Goal: Task Accomplishment & Management: Manage account settings

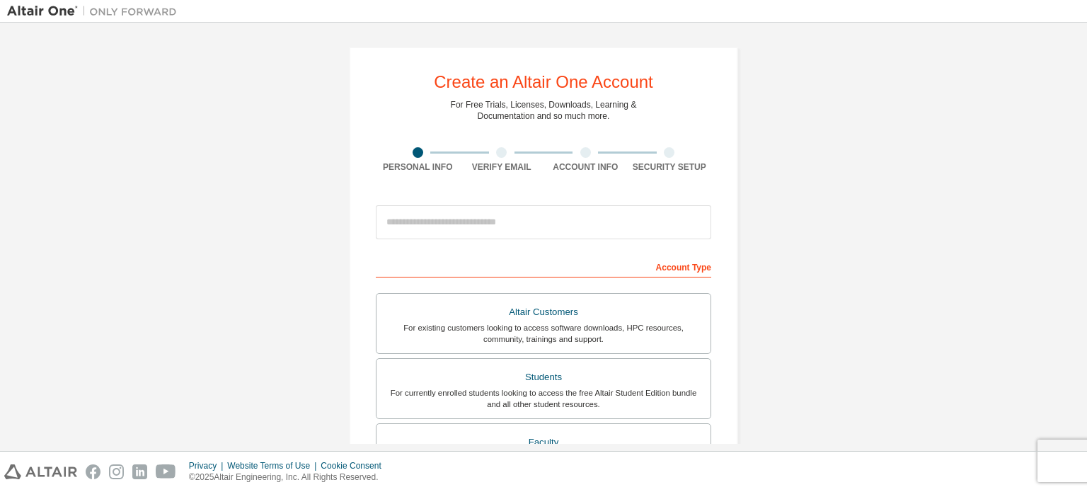
type input "**********"
click at [801, 222] on div "**********" at bounding box center [543, 405] width 1073 height 750
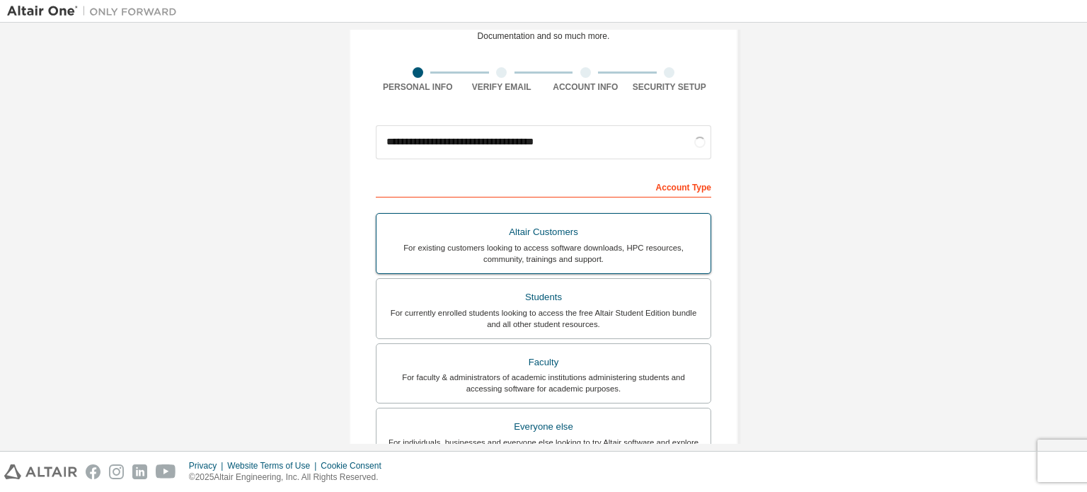
scroll to position [142, 0]
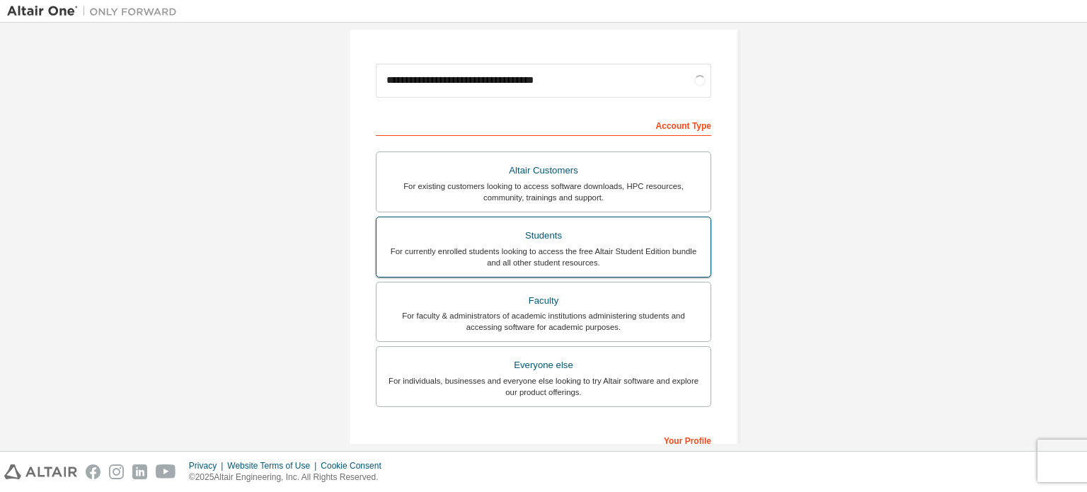
click at [544, 254] on div "For currently enrolled students looking to access the free Altair Student Editi…" at bounding box center [543, 257] width 317 height 23
click at [578, 247] on div "For currently enrolled students looking to access the free Altair Student Editi…" at bounding box center [543, 257] width 317 height 23
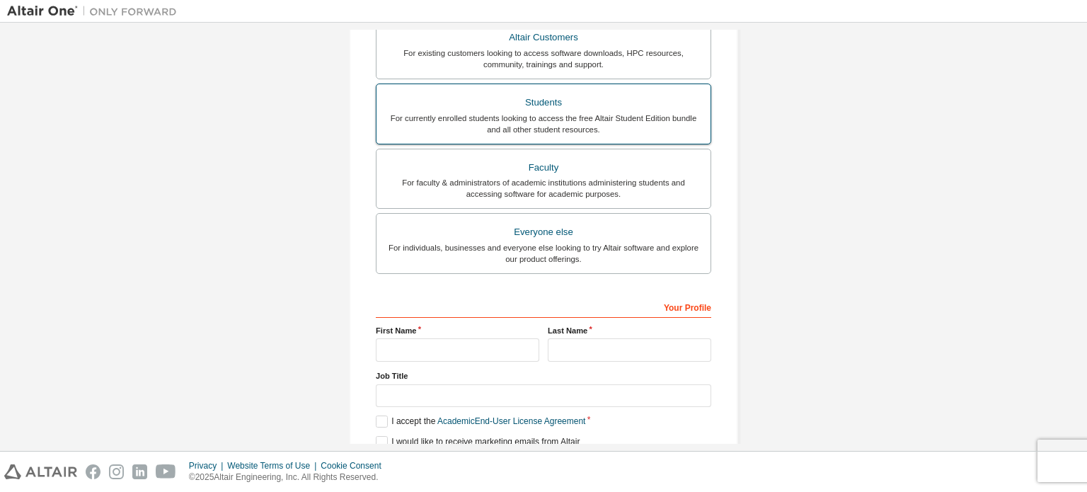
scroll to position [332, 0]
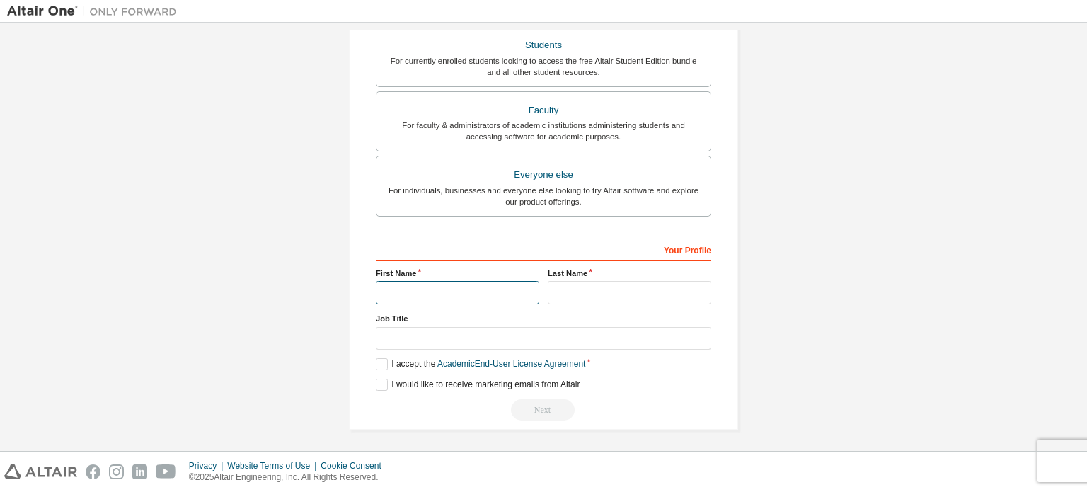
click at [457, 288] on input "text" at bounding box center [458, 292] width 164 height 23
type input "*******"
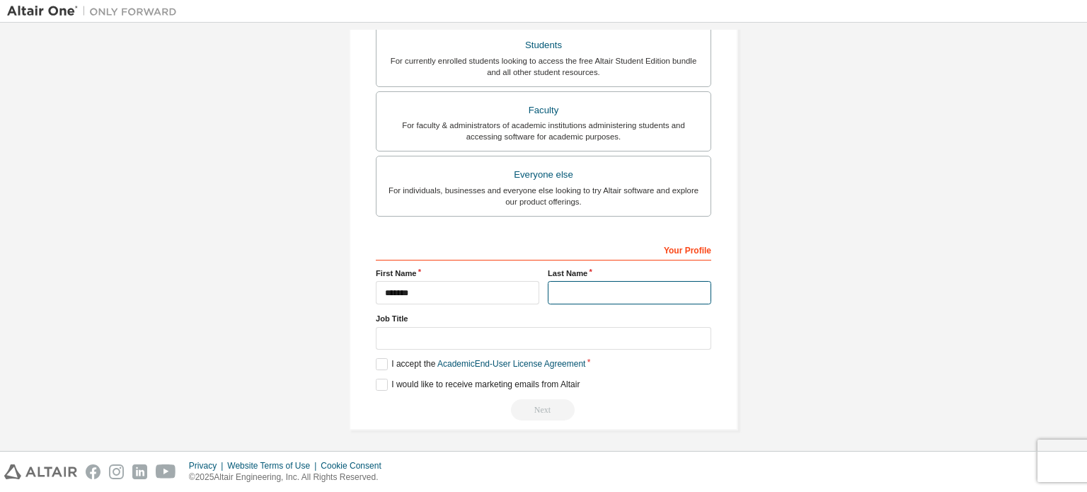
click at [633, 282] on input "text" at bounding box center [630, 292] width 164 height 23
type input "*******"
click at [564, 318] on label "Job Title" at bounding box center [544, 318] width 336 height 11
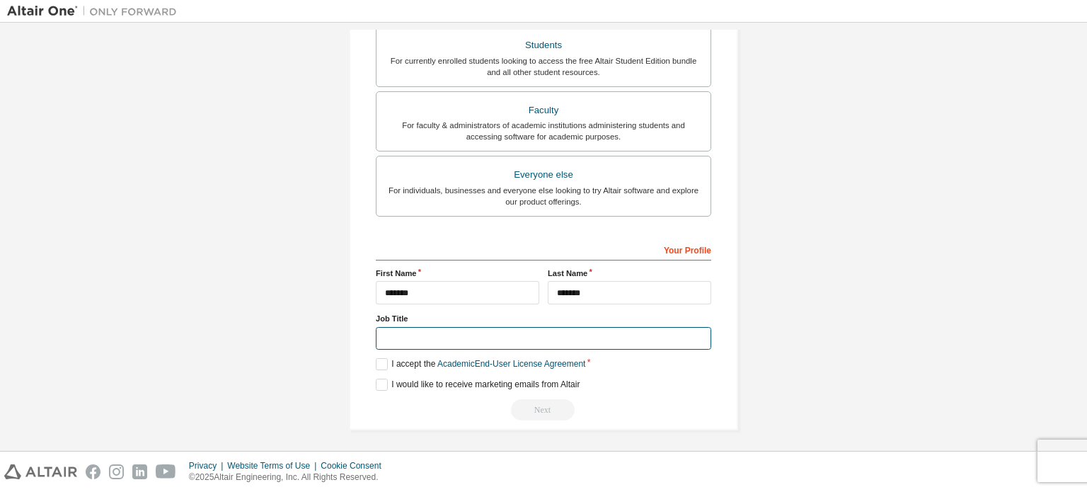
click at [549, 331] on input "text" at bounding box center [544, 338] width 336 height 23
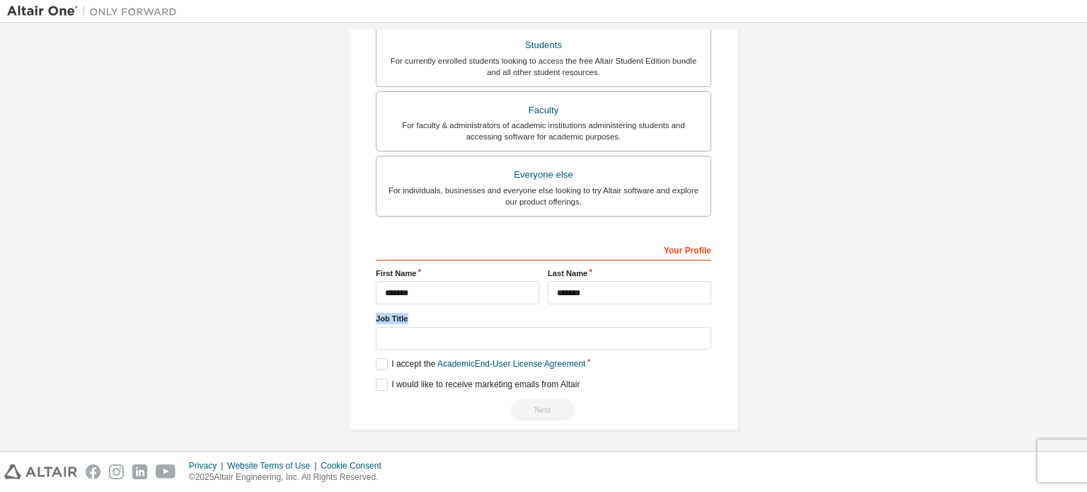
drag, startPoint x: 409, startPoint y: 311, endPoint x: 372, endPoint y: 313, distance: 36.2
click at [376, 313] on label "Job Title" at bounding box center [544, 318] width 336 height 11
click at [412, 319] on label "Job Title" at bounding box center [544, 318] width 336 height 11
click at [376, 360] on label "I accept the Academic End-User License Agreement" at bounding box center [481, 364] width 210 height 12
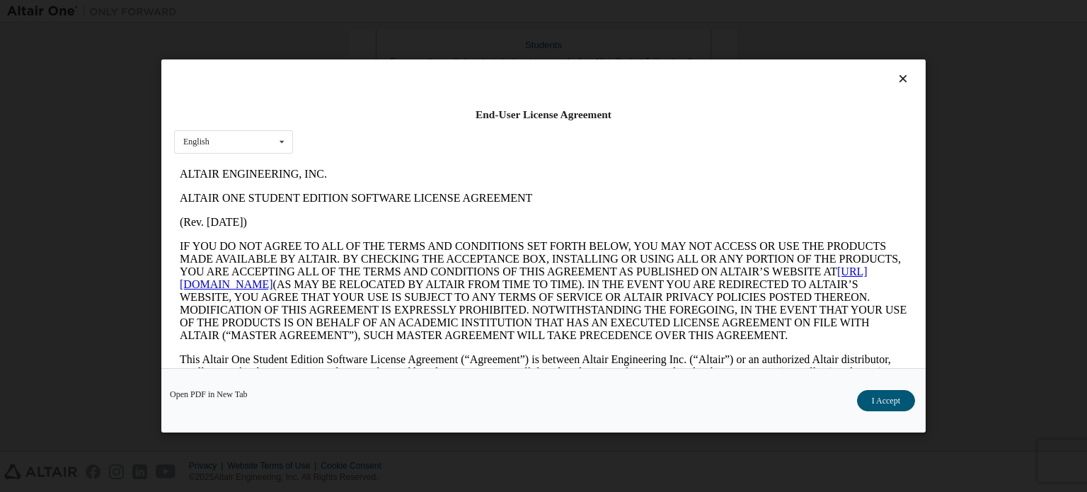
scroll to position [0, 0]
click at [872, 396] on button "I Accept" at bounding box center [886, 400] width 58 height 21
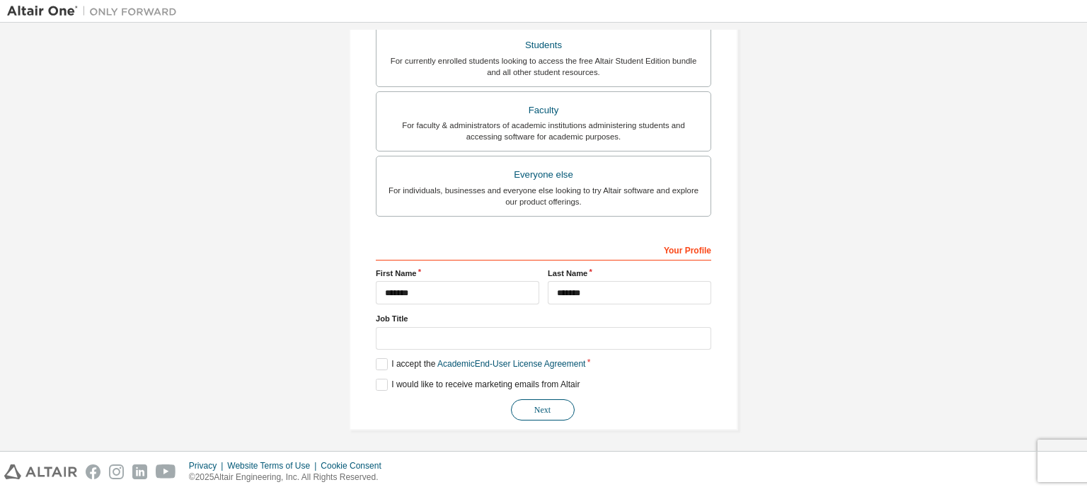
click at [527, 407] on button "Next" at bounding box center [543, 409] width 64 height 21
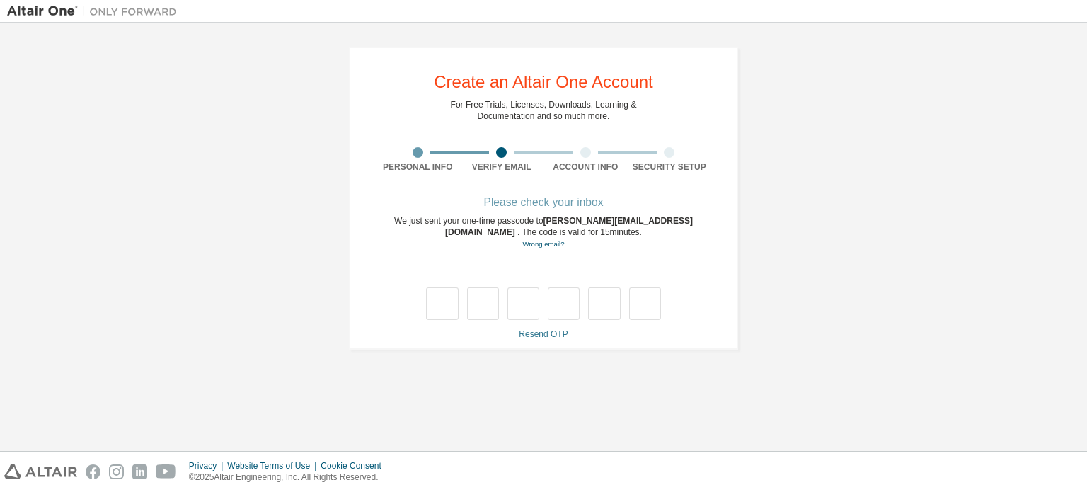
click at [530, 330] on link "Resend OTP" at bounding box center [543, 334] width 49 height 10
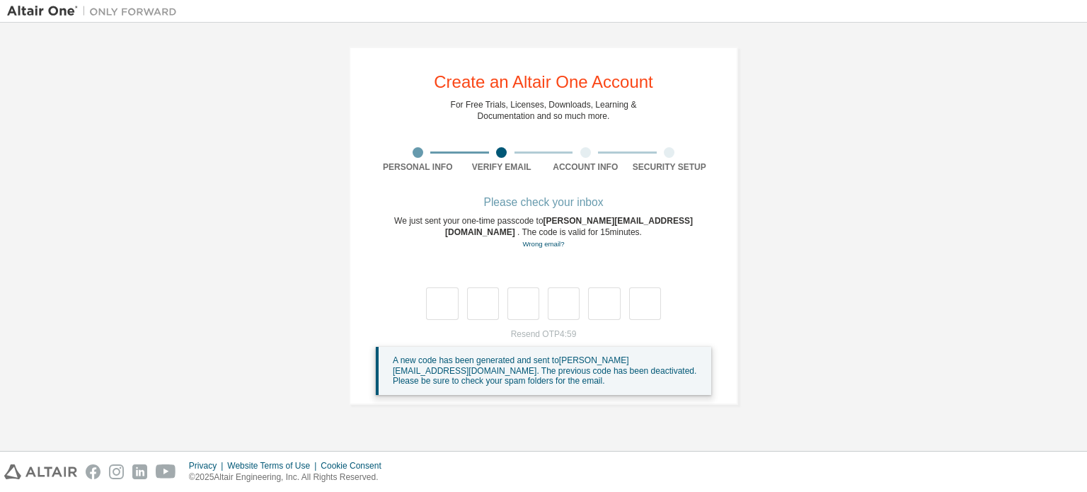
click at [708, 256] on div "Please check your inbox We just sent your one-time passcode to eduardos.sprendo…" at bounding box center [544, 296] width 336 height 197
drag, startPoint x: 683, startPoint y: 152, endPoint x: 641, endPoint y: 176, distance: 47.6
click at [677, 156] on div at bounding box center [670, 152] width 84 height 11
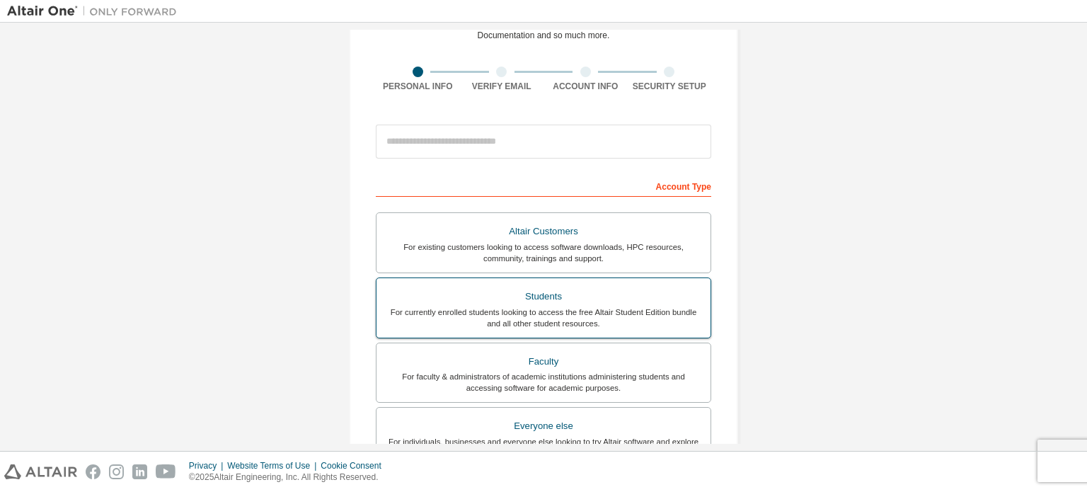
scroll to position [142, 0]
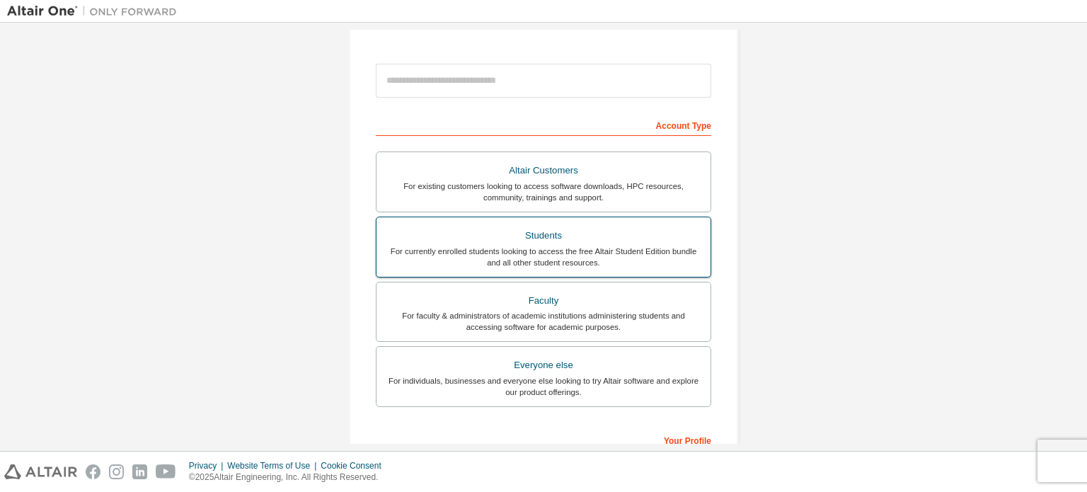
click at [520, 261] on div "For currently enrolled students looking to access the free Altair Student Editi…" at bounding box center [543, 257] width 317 height 23
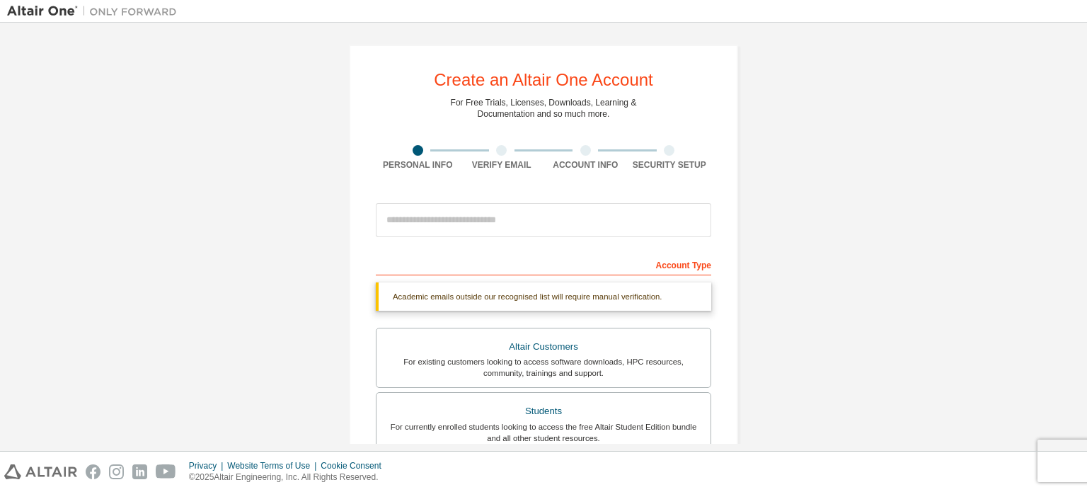
scroll to position [0, 0]
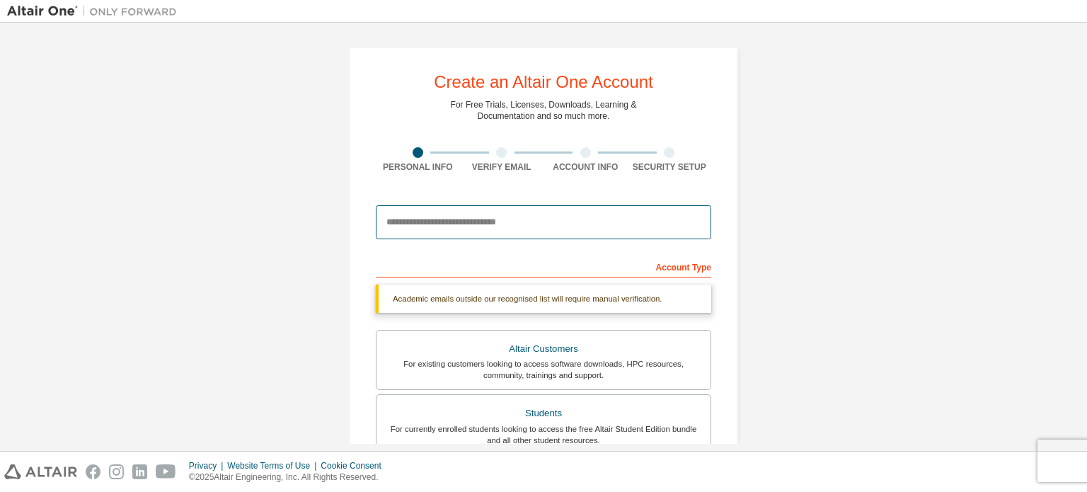
click at [494, 234] on input "email" at bounding box center [544, 222] width 336 height 34
type input "**********"
click at [483, 250] on form "**********" at bounding box center [544, 493] width 336 height 591
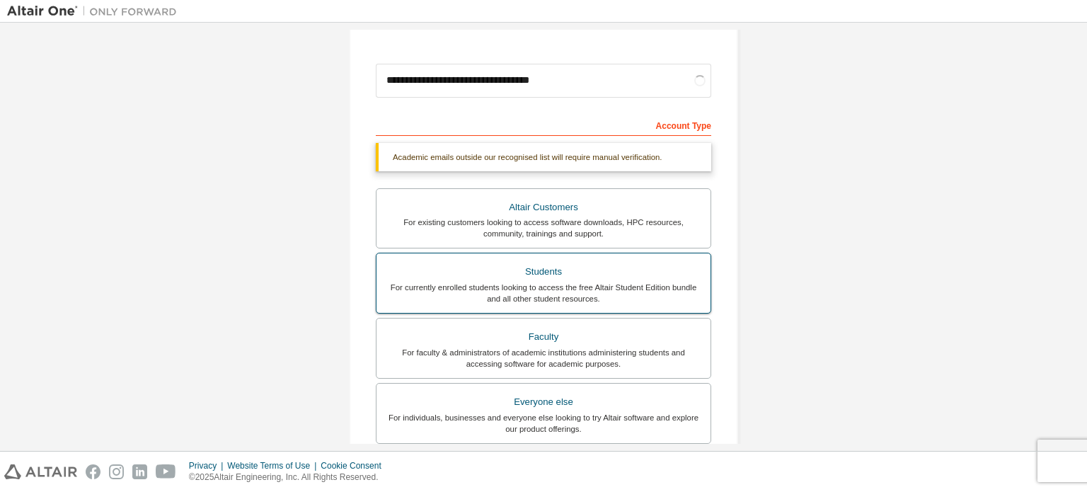
click at [547, 269] on div "Students" at bounding box center [543, 272] width 317 height 20
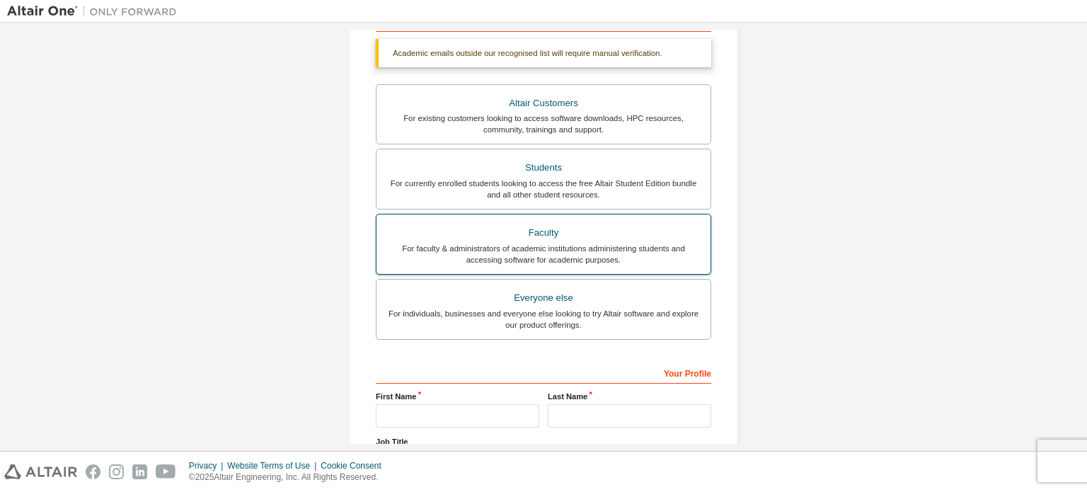
scroll to position [354, 0]
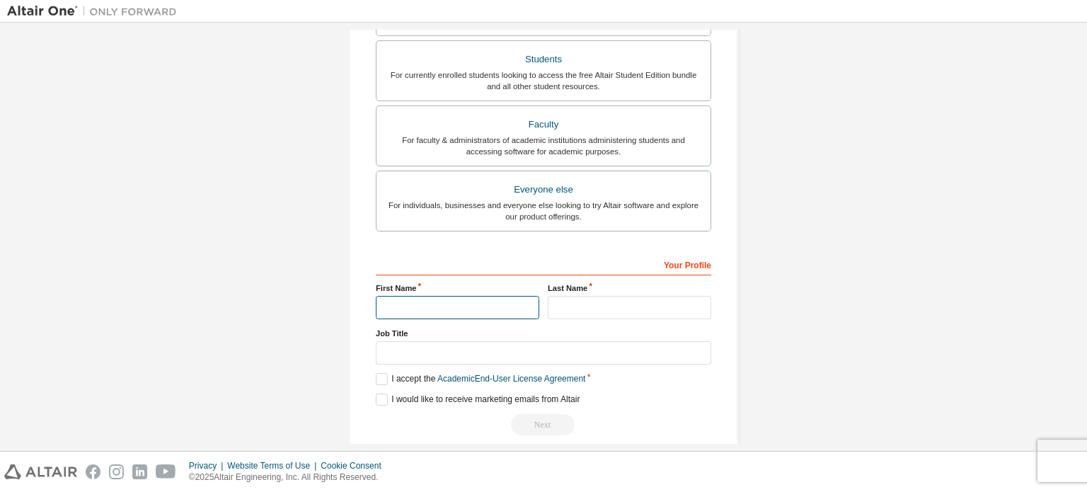
click at [393, 302] on input "text" at bounding box center [458, 307] width 164 height 23
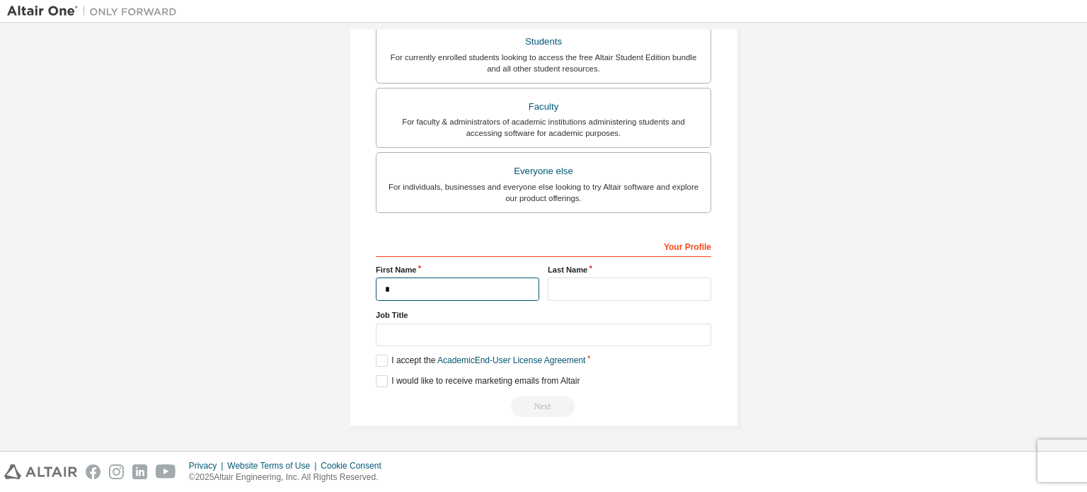
scroll to position [317, 0]
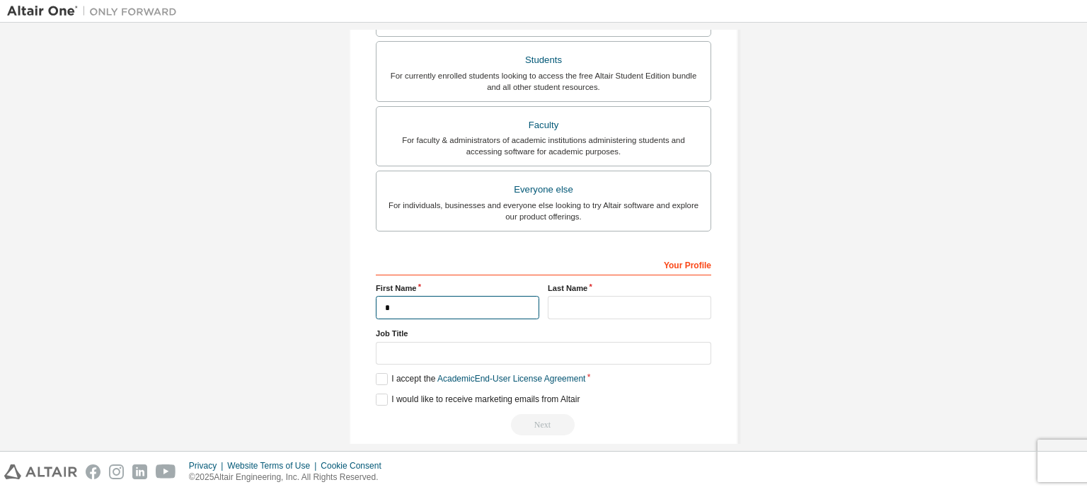
type input "*******"
click at [593, 304] on input "text" at bounding box center [630, 307] width 164 height 23
type input "*******"
click at [382, 373] on label "I accept the Academic End-User License Agreement" at bounding box center [481, 379] width 210 height 12
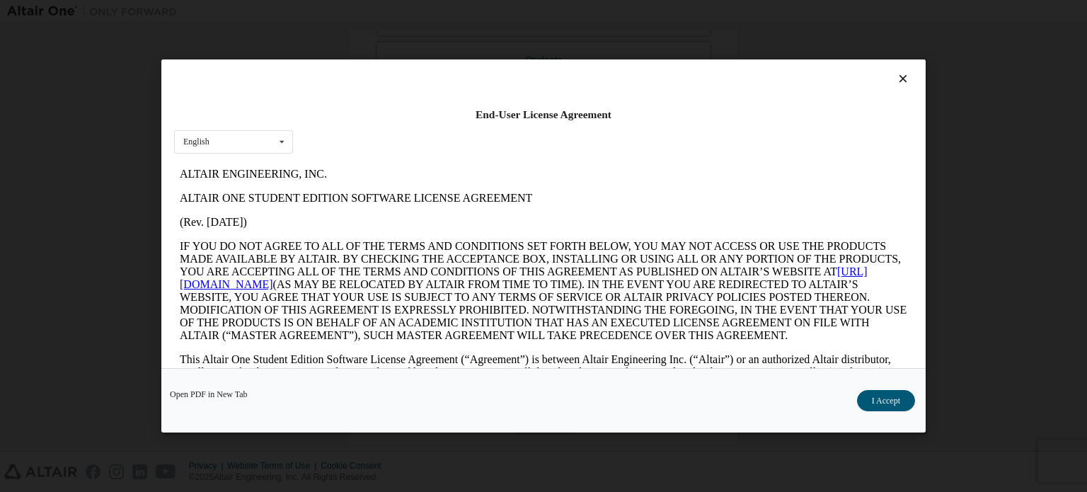
scroll to position [0, 0]
click at [902, 399] on button "I Accept" at bounding box center [886, 400] width 58 height 21
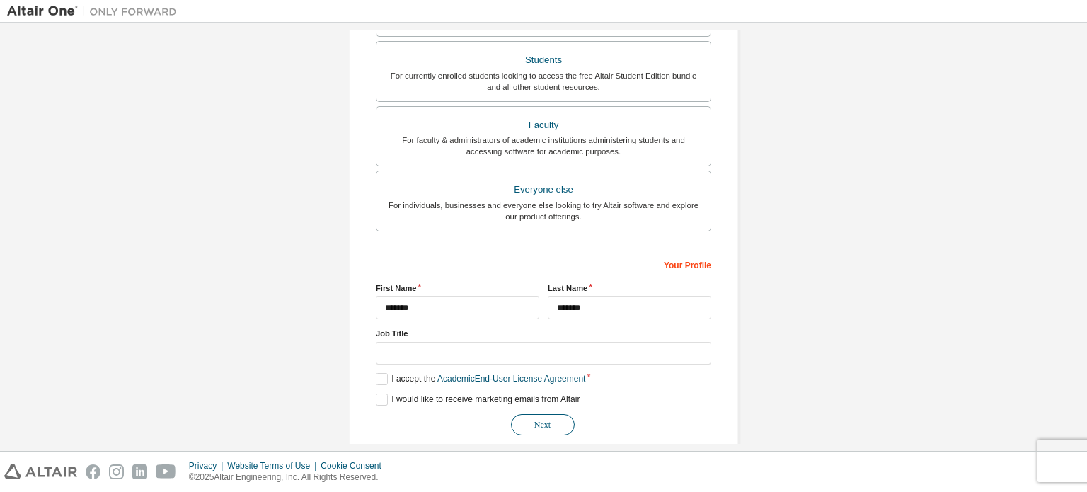
click at [547, 425] on button "Next" at bounding box center [543, 424] width 64 height 21
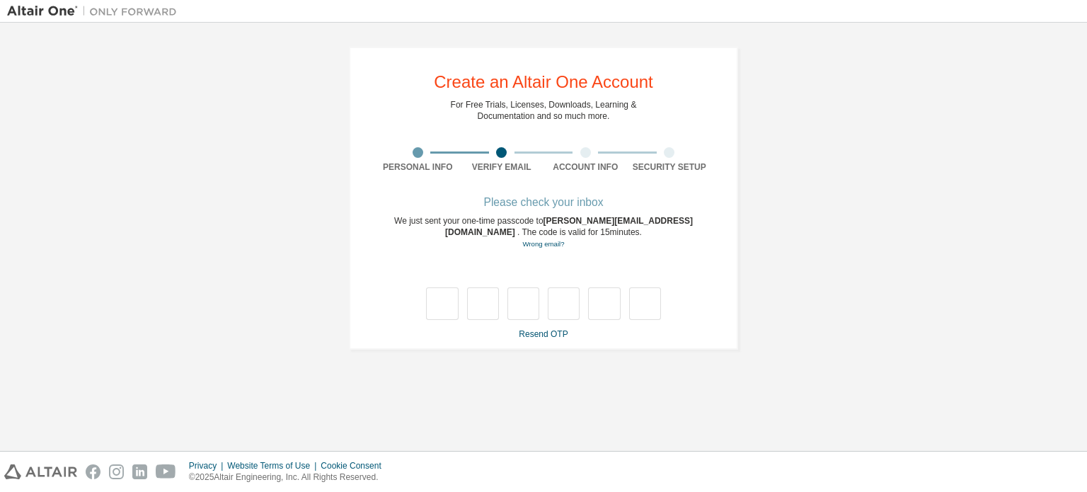
type input "*"
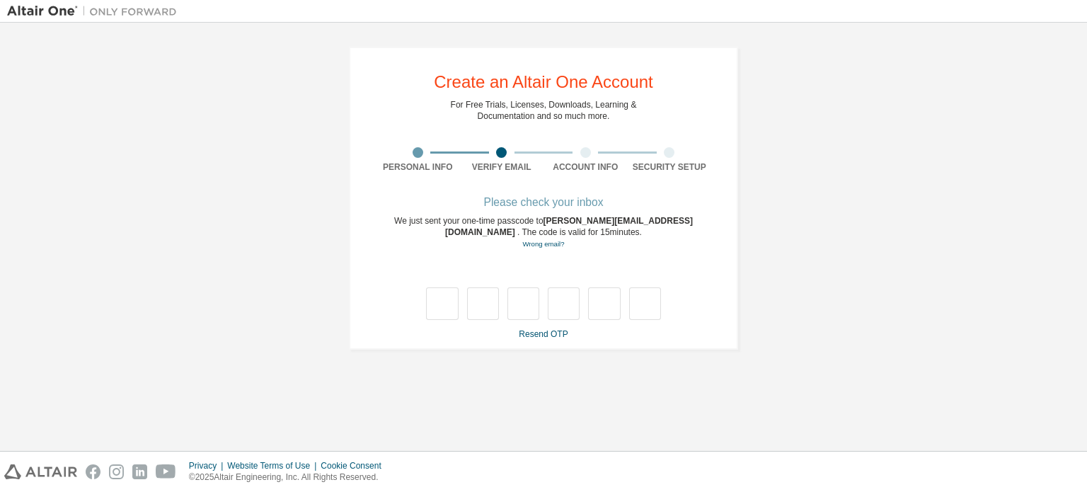
type input "*"
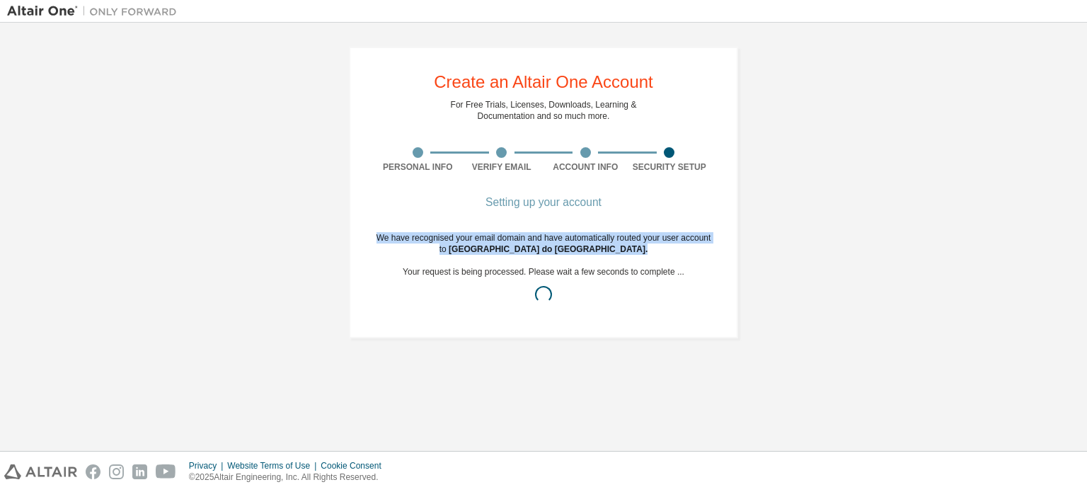
drag, startPoint x: 374, startPoint y: 236, endPoint x: 684, endPoint y: 250, distance: 310.4
click at [684, 250] on div "Create an Altair One Account For Free Trials, Licenses, Downloads, Learning & D…" at bounding box center [543, 193] width 389 height 292
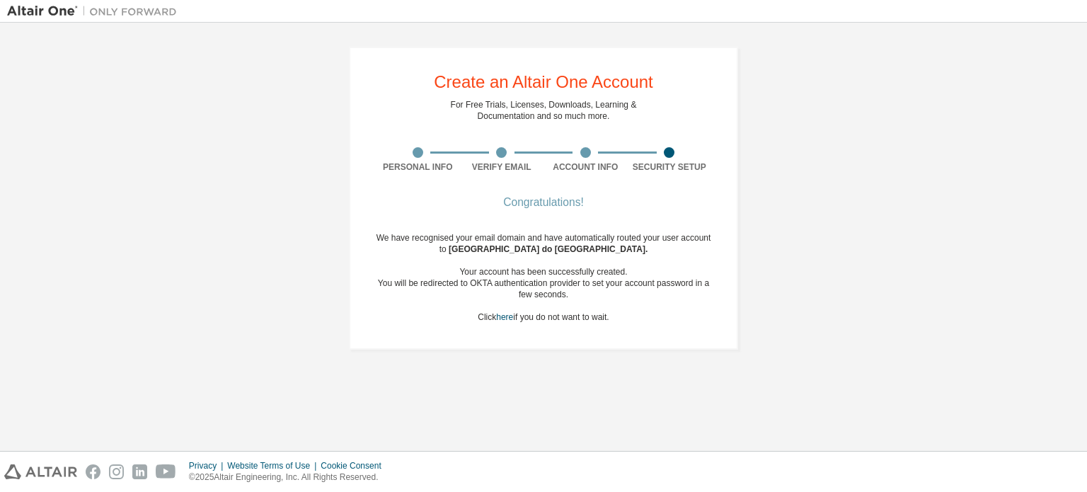
click at [811, 253] on div "Create an Altair One Account For Free Trials, Licenses, Downloads, Learning & D…" at bounding box center [543, 198] width 1073 height 337
click at [546, 198] on div "Congratulations!" at bounding box center [544, 202] width 336 height 8
click at [547, 200] on div "Congratulations!" at bounding box center [544, 202] width 336 height 8
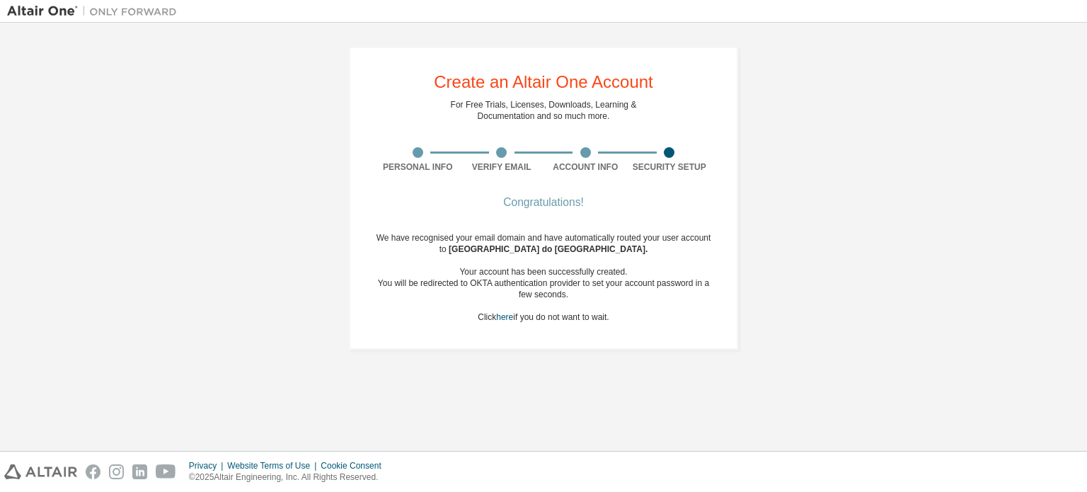
click at [527, 314] on div "We have recognised your email domain and have automatically routed your user ac…" at bounding box center [544, 277] width 336 height 91
click at [506, 316] on link "here" at bounding box center [504, 317] width 17 height 10
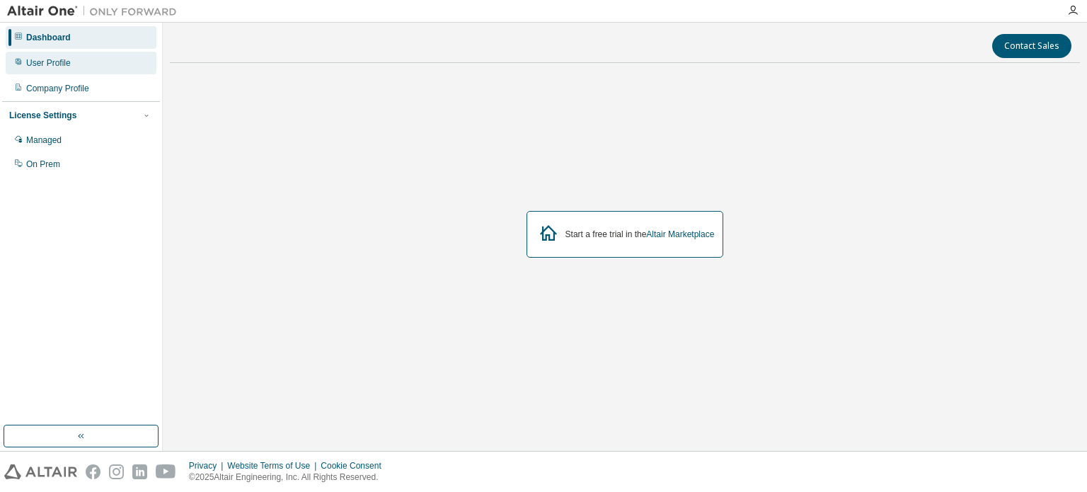
click at [98, 70] on div "User Profile" at bounding box center [81, 63] width 151 height 23
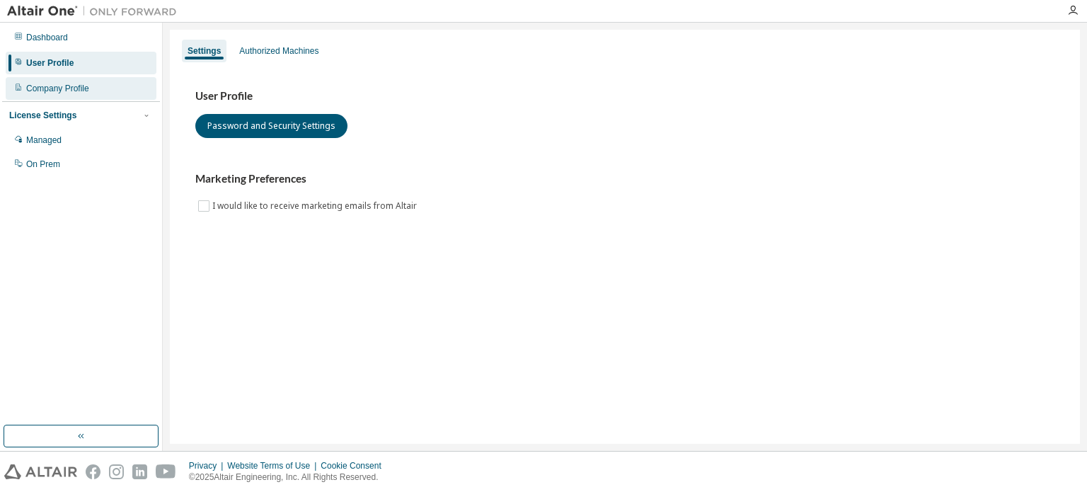
click at [133, 90] on div "Company Profile" at bounding box center [81, 88] width 151 height 23
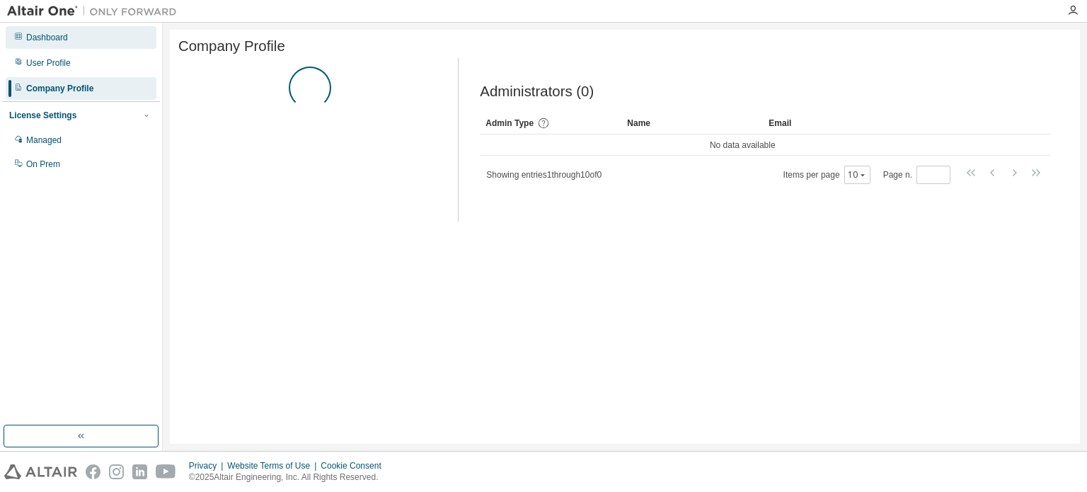
click at [114, 47] on div "Dashboard" at bounding box center [81, 37] width 151 height 23
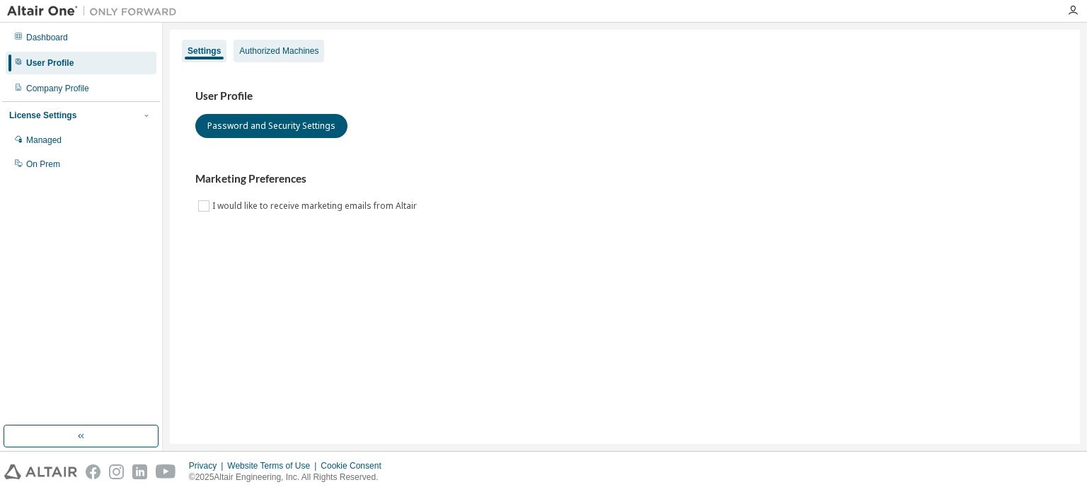
click at [297, 52] on div "Authorized Machines" at bounding box center [278, 50] width 79 height 11
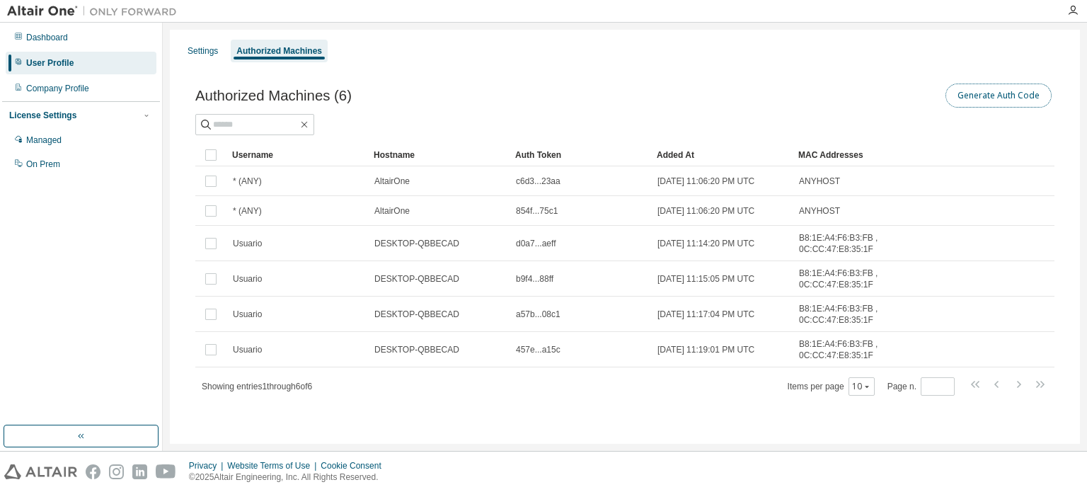
click at [969, 89] on button "Generate Auth Code" at bounding box center [999, 96] width 106 height 24
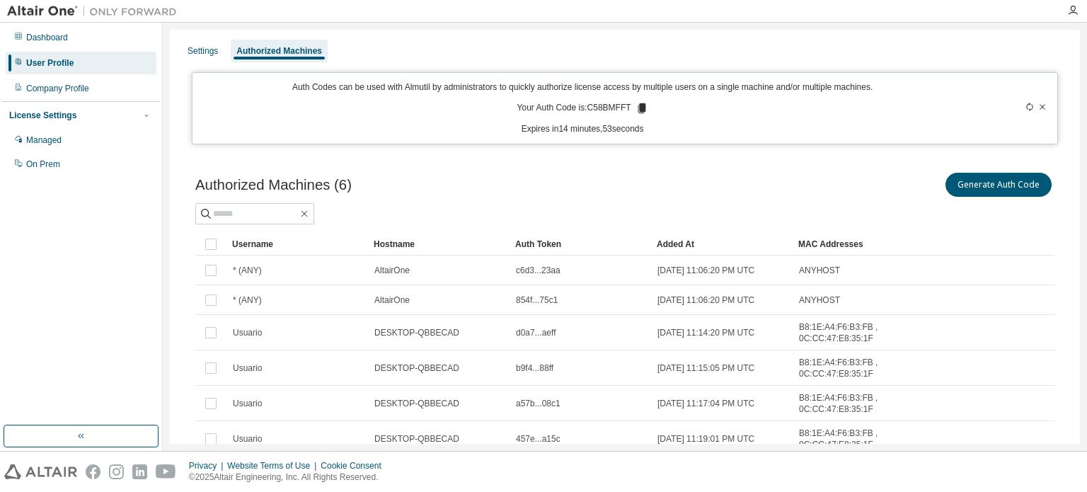
click at [639, 113] on icon at bounding box center [642, 108] width 13 height 13
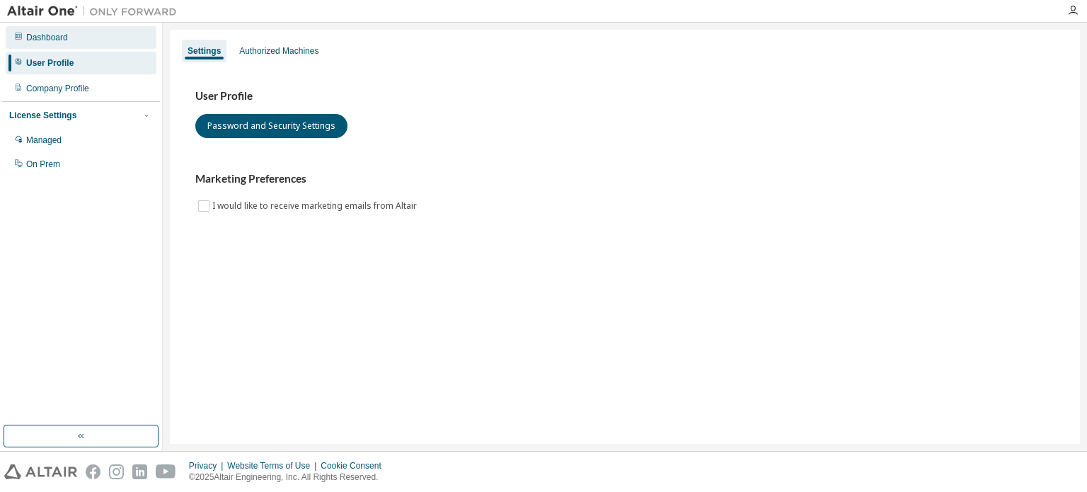
click at [138, 44] on div "Dashboard" at bounding box center [81, 37] width 151 height 23
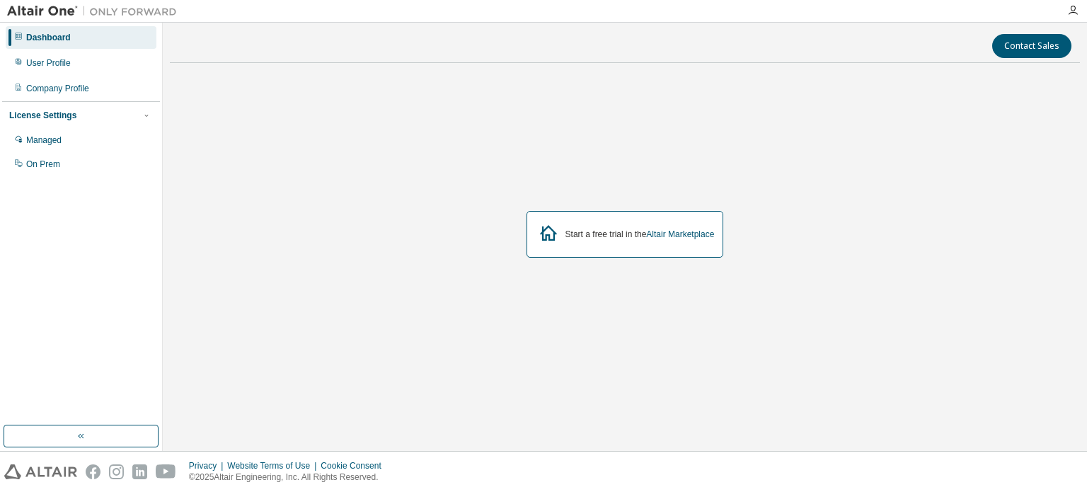
drag, startPoint x: 138, startPoint y: 44, endPoint x: 484, endPoint y: 45, distance: 345.5
click at [485, 45] on div "Contact Sales" at bounding box center [625, 46] width 894 height 24
click at [111, 74] on div "Dashboard User Profile Company Profile License Settings Managed On Prem" at bounding box center [81, 101] width 158 height 152
click at [108, 72] on div "User Profile" at bounding box center [81, 63] width 151 height 23
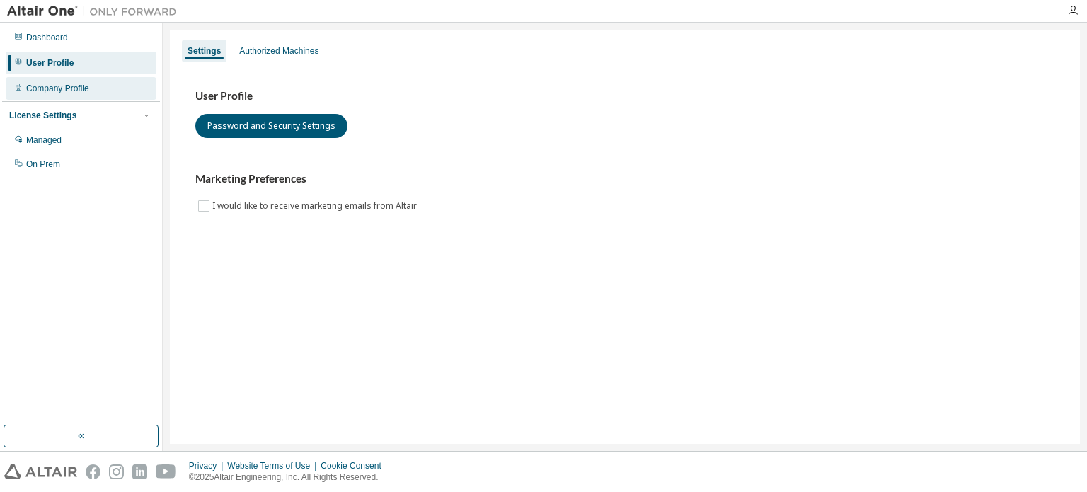
click at [113, 91] on div "Company Profile" at bounding box center [81, 88] width 151 height 23
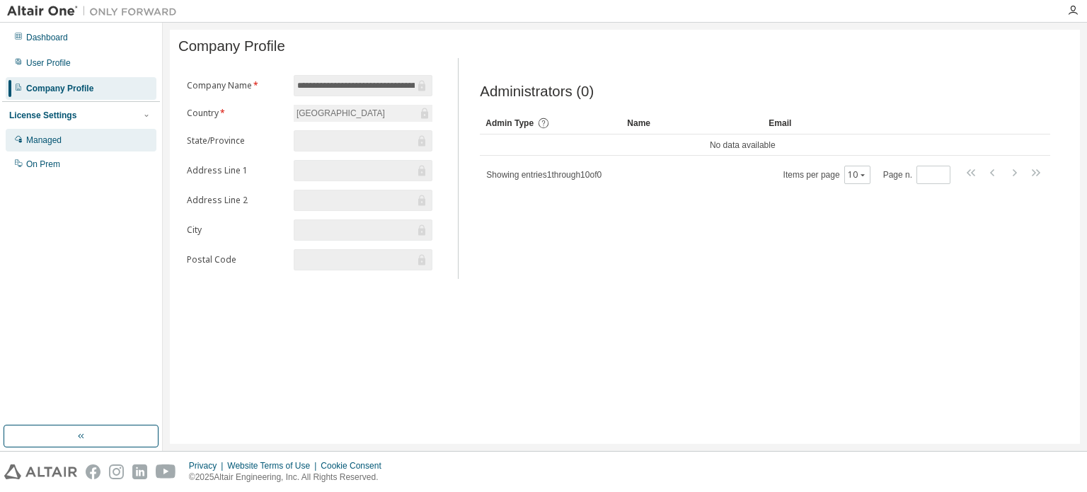
click at [105, 138] on div "Managed" at bounding box center [81, 140] width 151 height 23
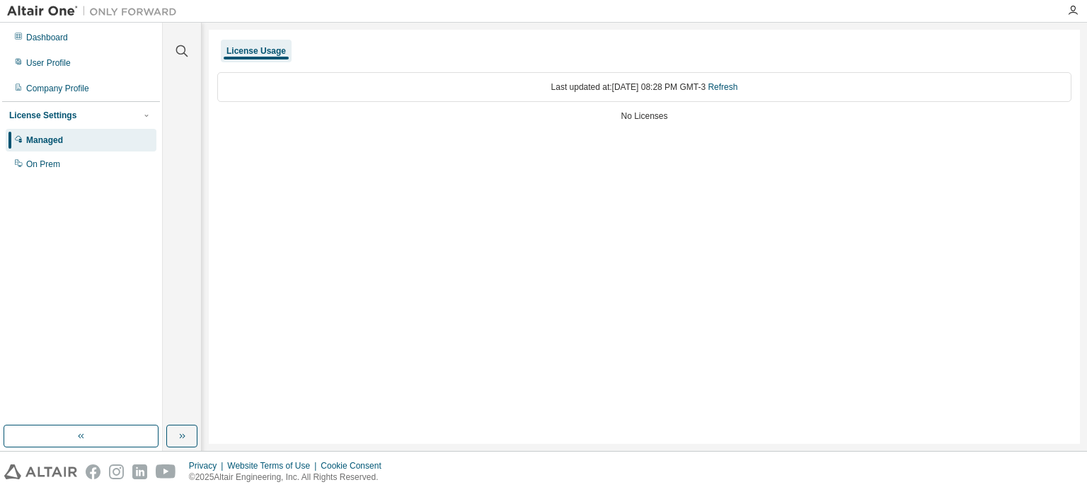
click at [639, 111] on div "No Licenses" at bounding box center [644, 115] width 855 height 11
click at [79, 161] on div "On Prem" at bounding box center [81, 164] width 151 height 23
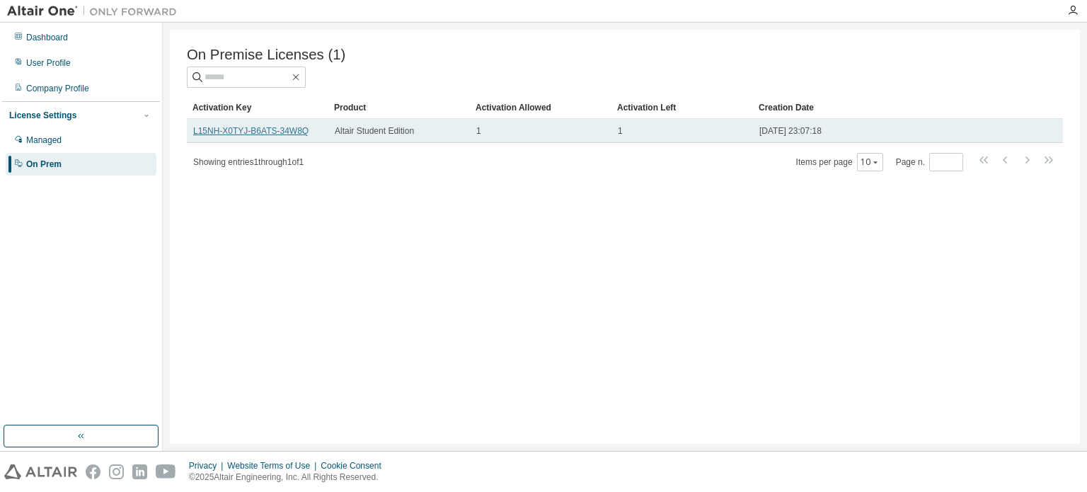
click at [273, 131] on link "L15NH-X0TYJ-B6ATS-34W8Q" at bounding box center [250, 131] width 115 height 10
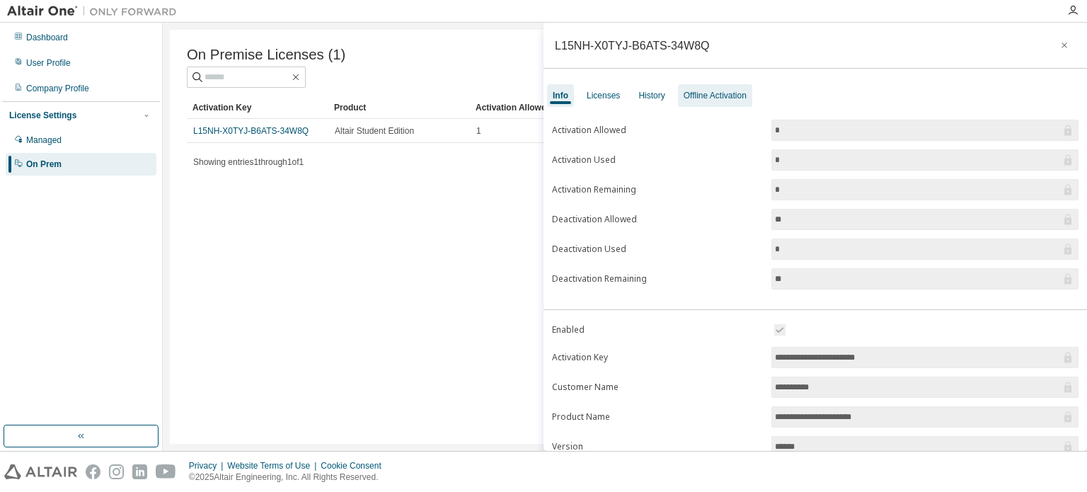
click at [684, 98] on div "Offline Activation" at bounding box center [715, 95] width 63 height 11
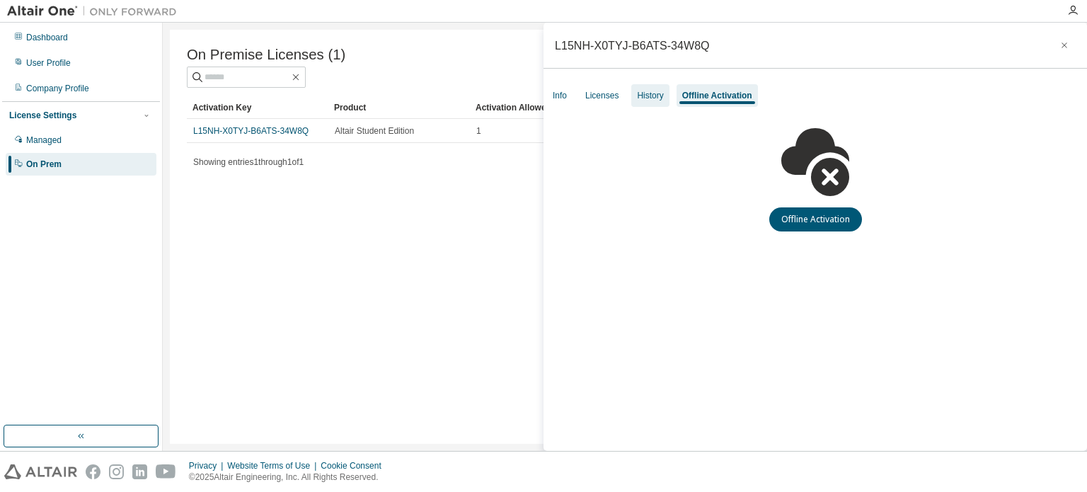
click at [646, 97] on div "History" at bounding box center [650, 95] width 26 height 11
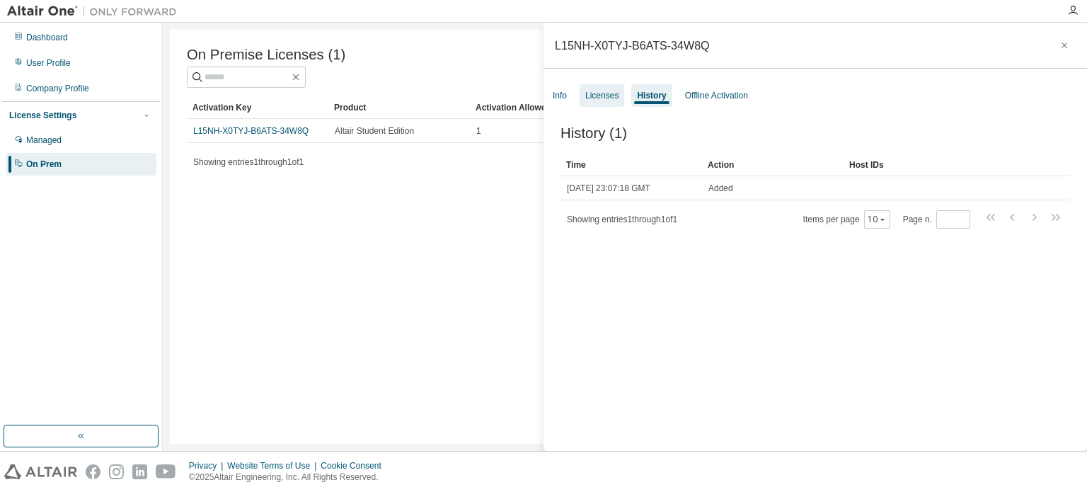
click at [606, 90] on div "Licenses" at bounding box center [602, 95] width 33 height 11
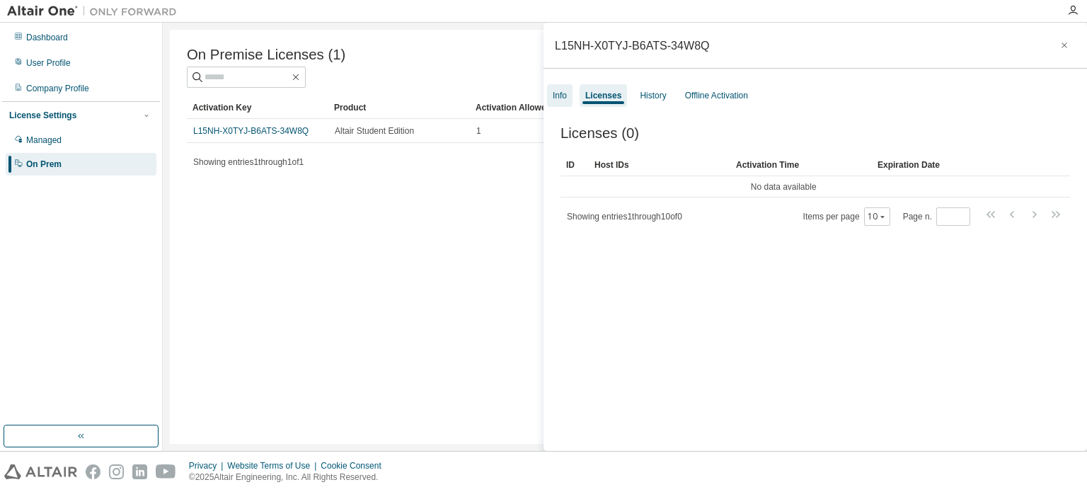
click at [568, 91] on div "Info" at bounding box center [559, 95] width 25 height 23
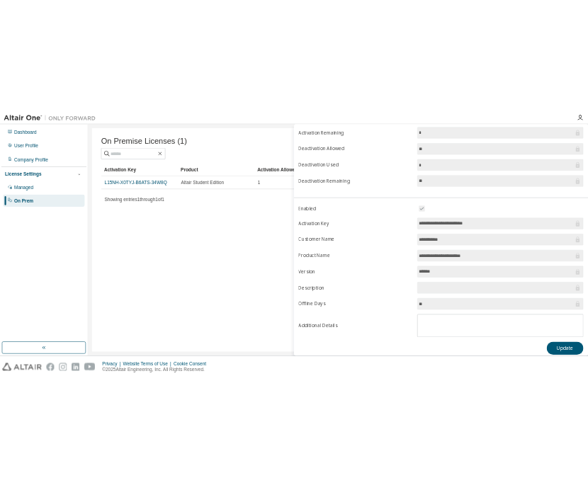
scroll to position [156, 0]
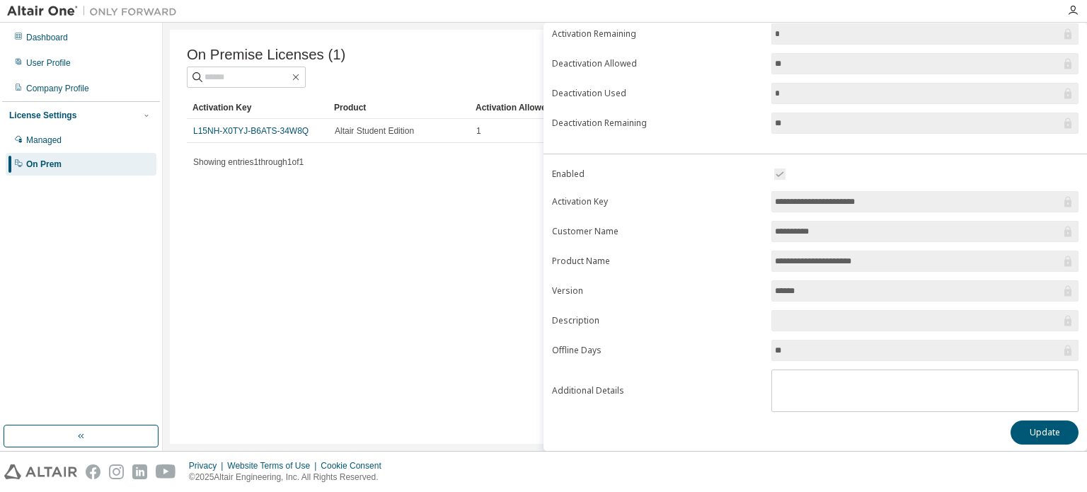
click at [397, 268] on div "On Premise Licenses (1) Clear Load Save Save As Field Operator Value Select fil…" at bounding box center [625, 237] width 910 height 414
drag, startPoint x: 484, startPoint y: 120, endPoint x: 614, endPoint y: 179, distance: 143.2
click at [484, 124] on table "Activation Key Product Activation Allowed Activation Left Creation Date L15NH-X…" at bounding box center [625, 119] width 877 height 47
click at [464, 343] on div "On Premise Licenses (1) Clear Load Save Save As Field Operator Value Select fil…" at bounding box center [625, 237] width 910 height 414
click at [99, 140] on div "Managed" at bounding box center [81, 140] width 151 height 23
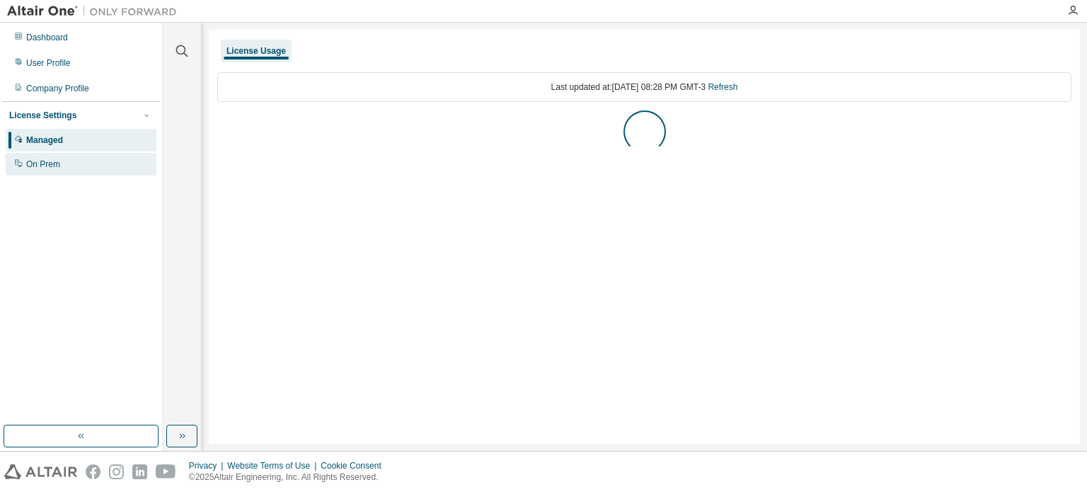
click at [136, 166] on div "On Prem" at bounding box center [81, 164] width 151 height 23
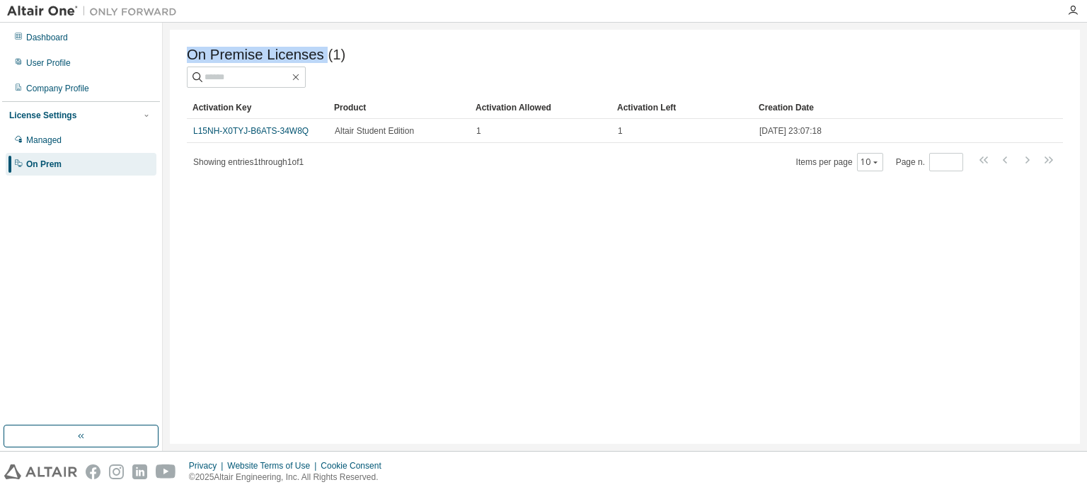
drag, startPoint x: 190, startPoint y: 58, endPoint x: 274, endPoint y: 55, distance: 84.3
click at [317, 56] on span "On Premise Licenses (1)" at bounding box center [266, 55] width 159 height 16
click at [612, 44] on div "On Premise Licenses (1) Clear Load Save Save As Field Operator Value Select fil…" at bounding box center [625, 237] width 910 height 414
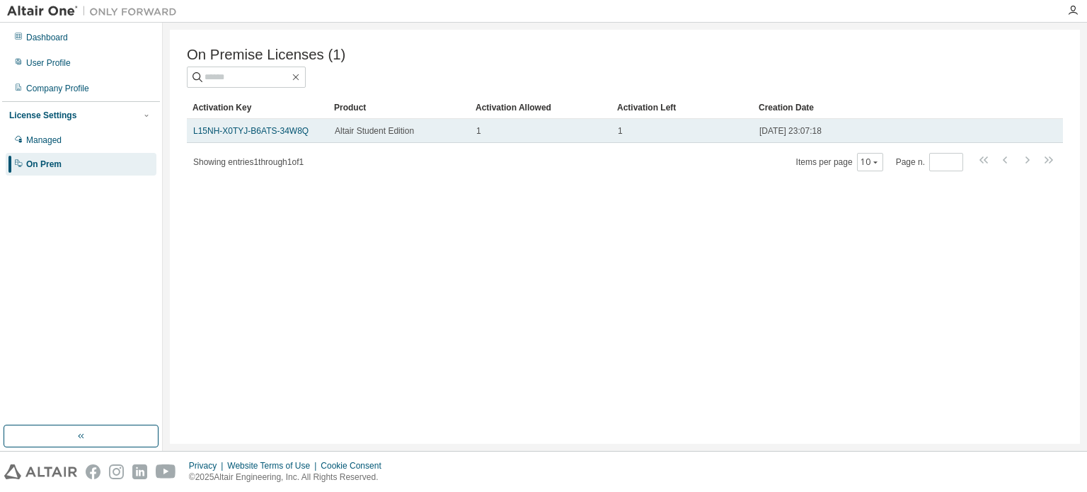
click at [313, 137] on div "L15NH-X0TYJ-B6ATS-34W8Q" at bounding box center [257, 130] width 129 height 11
click at [292, 133] on link "L15NH-X0TYJ-B6ATS-34W8Q" at bounding box center [250, 131] width 115 height 10
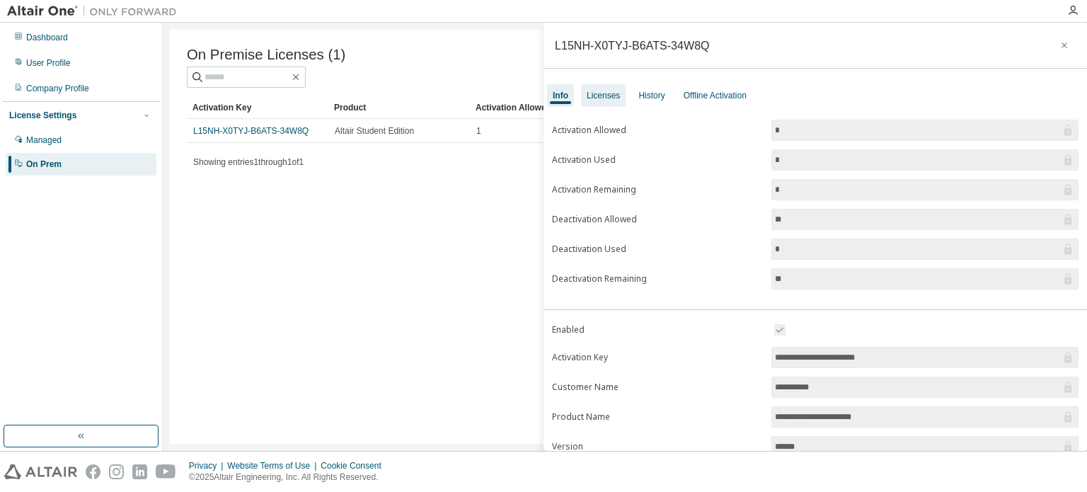
click at [612, 98] on div "Licenses" at bounding box center [603, 95] width 33 height 11
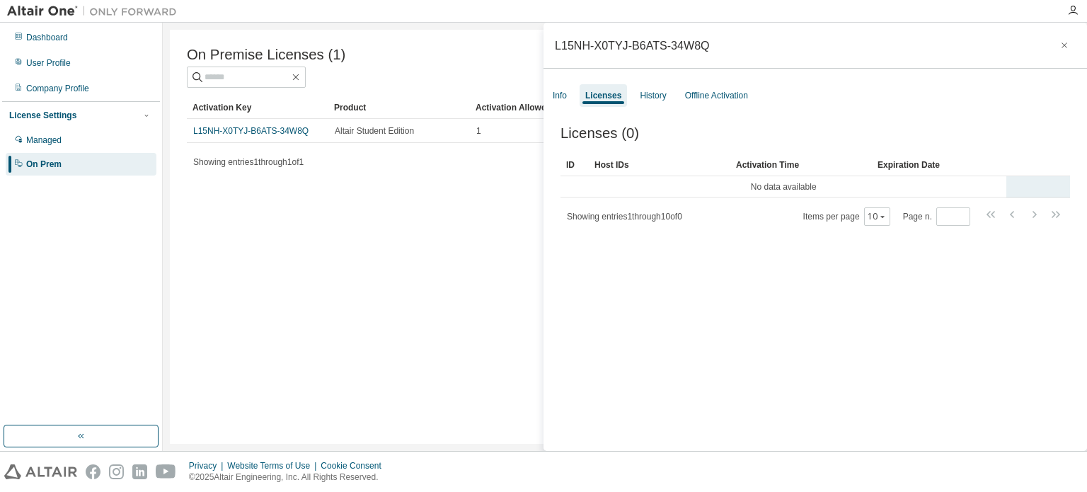
click at [795, 189] on td "No data available" at bounding box center [784, 186] width 446 height 21
click at [1032, 192] on tr "No data available" at bounding box center [816, 186] width 510 height 21
click at [673, 93] on div "Info Licenses History Offline Activation" at bounding box center [816, 95] width 544 height 25
click at [666, 93] on div "History" at bounding box center [653, 95] width 38 height 23
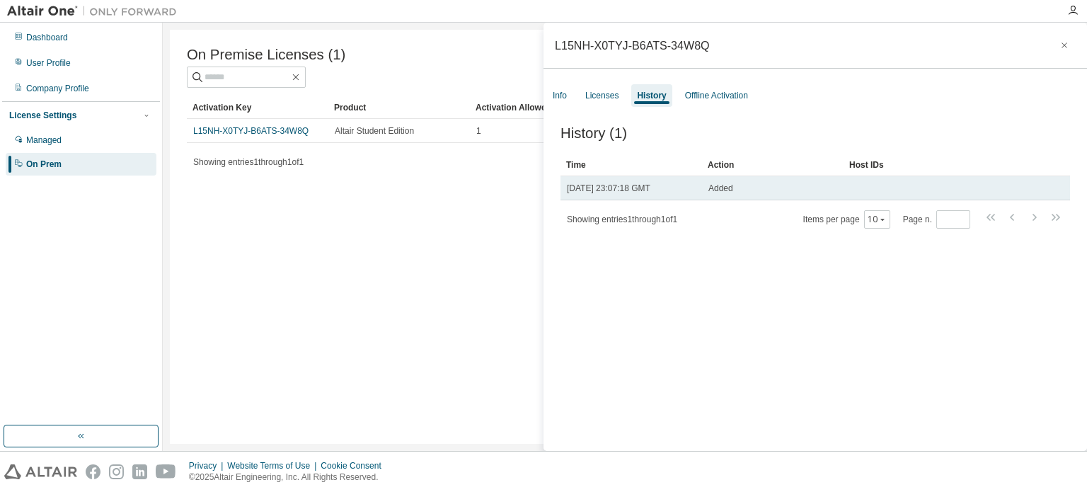
click at [651, 194] on span "Fri, 29 Aug 2025 23:07:18 GMT" at bounding box center [609, 188] width 84 height 11
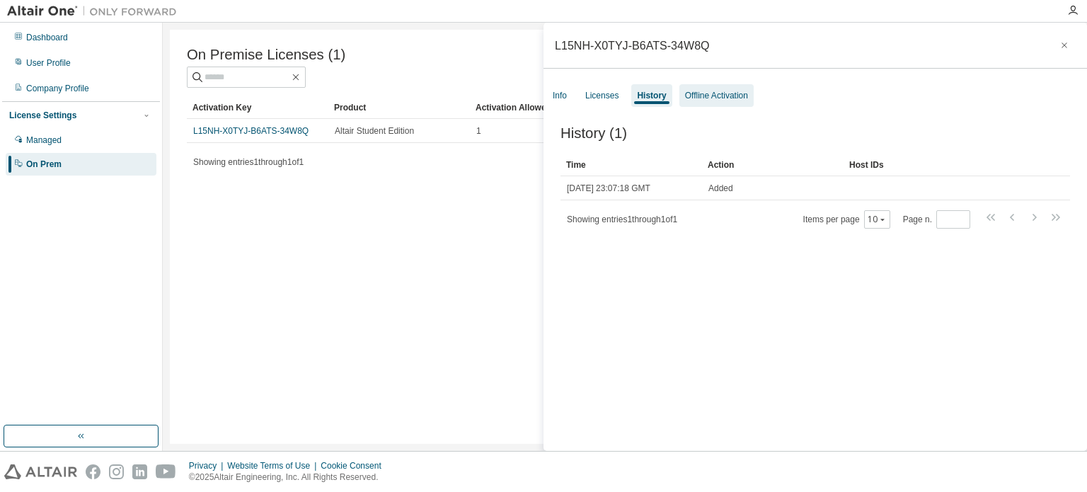
click at [697, 96] on div "Offline Activation" at bounding box center [716, 95] width 63 height 11
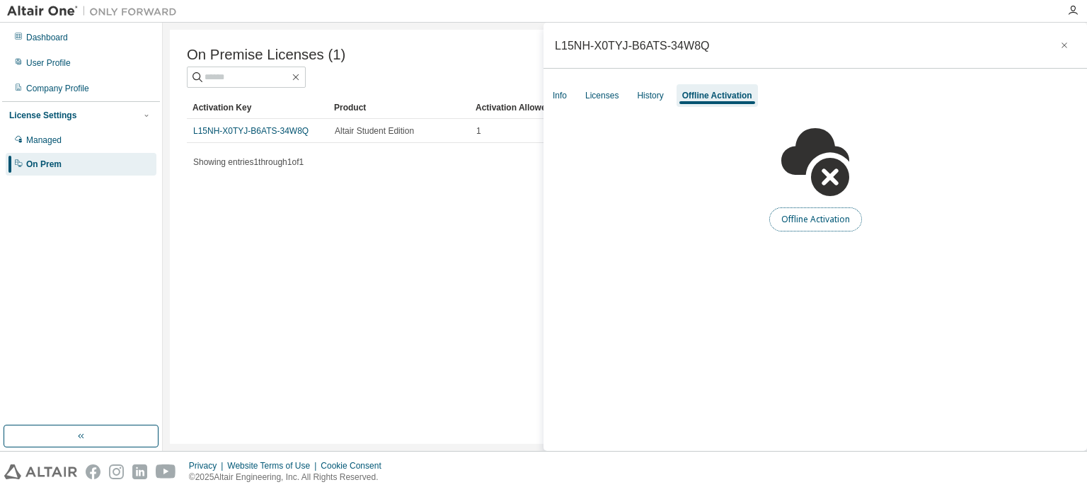
click at [792, 218] on button "Offline Activation" at bounding box center [816, 219] width 93 height 24
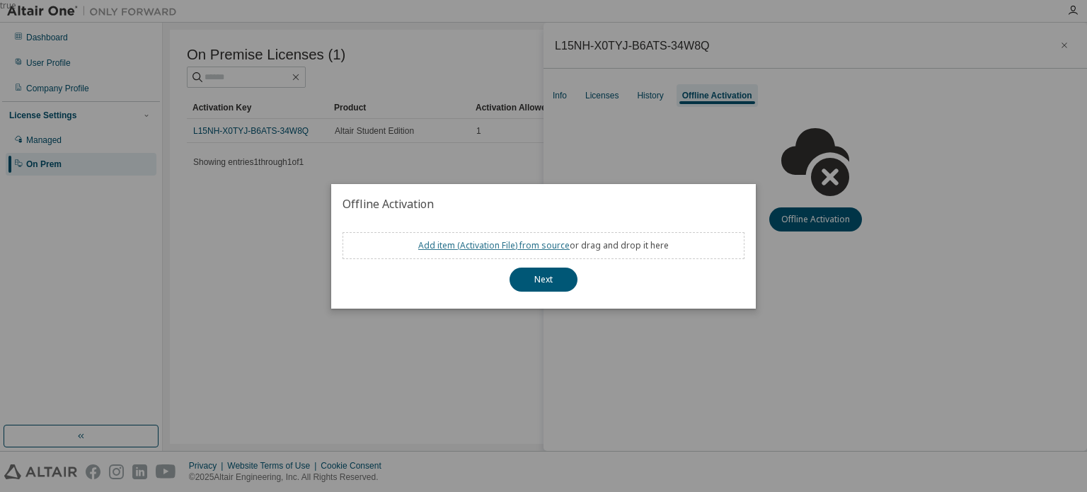
click at [493, 246] on link "Add item ( Activation File ) from source" at bounding box center [494, 245] width 152 height 12
click at [578, 348] on div "true" at bounding box center [543, 246] width 1087 height 492
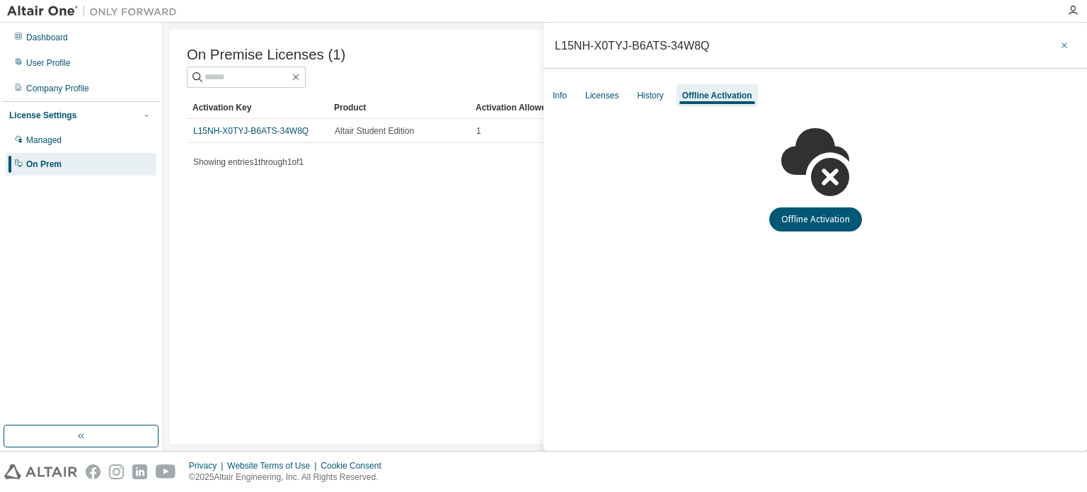
click at [1065, 38] on button "button" at bounding box center [1065, 45] width 23 height 23
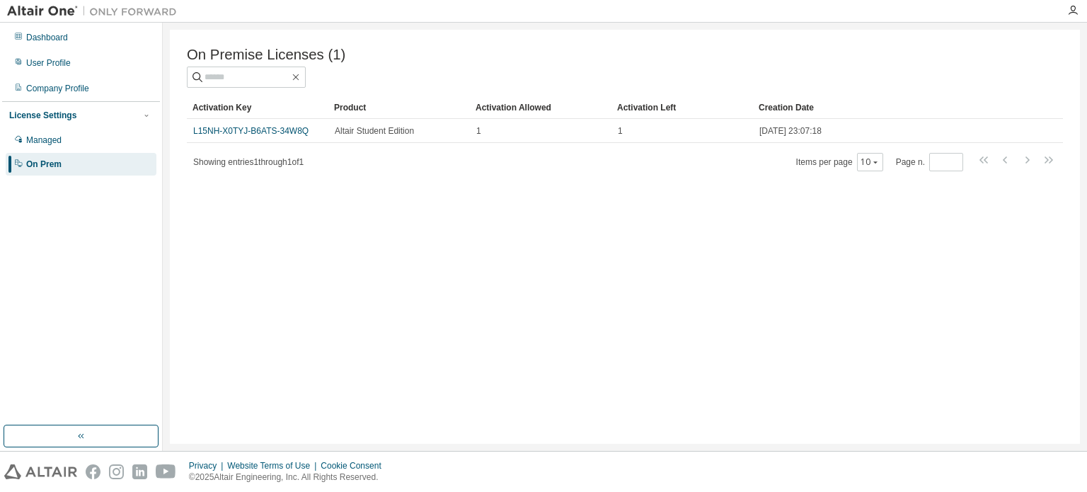
click at [54, 16] on img at bounding box center [95, 11] width 177 height 14
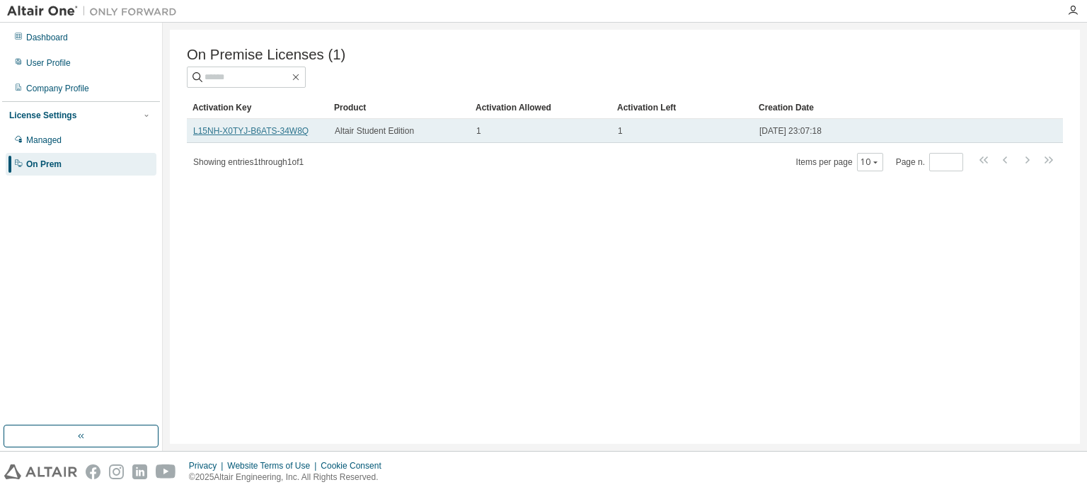
drag, startPoint x: 291, startPoint y: 135, endPoint x: 201, endPoint y: 127, distance: 90.3
click at [246, 227] on div "On Premise Licenses (1) Clear Load Save Save As Field Operator Value Select fil…" at bounding box center [625, 237] width 910 height 414
drag, startPoint x: 187, startPoint y: 130, endPoint x: 331, endPoint y: 135, distance: 144.5
click at [331, 135] on tr "L15NH-X0TYJ-B6ATS-34W8Q Altair Student Edition 1 1 2025-08-29 23:07:18" at bounding box center [625, 131] width 877 height 24
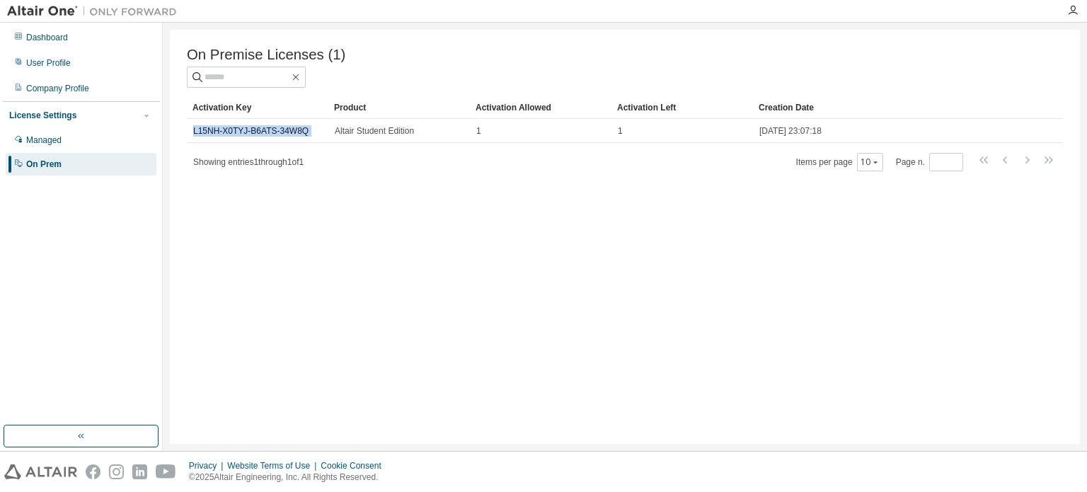
copy td "L15NH-X0TYJ-B6ATS-34W8Q"
